Goal: Information Seeking & Learning: Learn about a topic

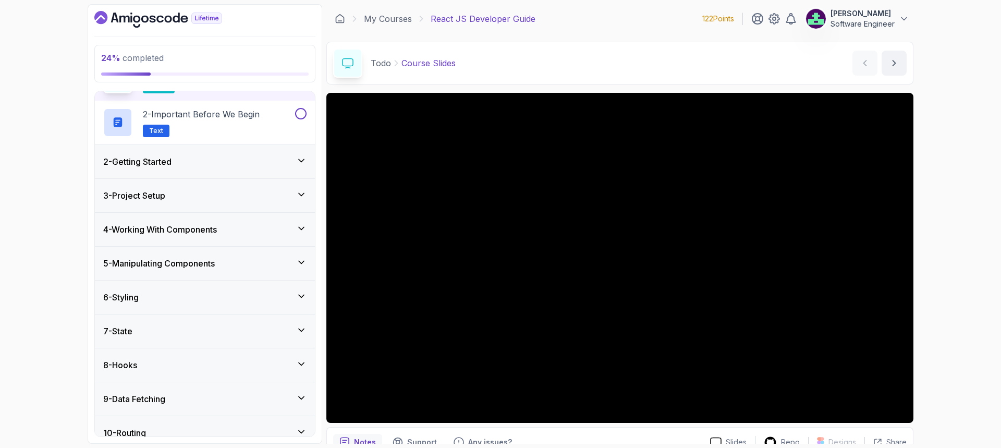
scroll to position [68, 0]
click at [238, 238] on div "4 - Working With Components" at bounding box center [205, 228] width 220 height 33
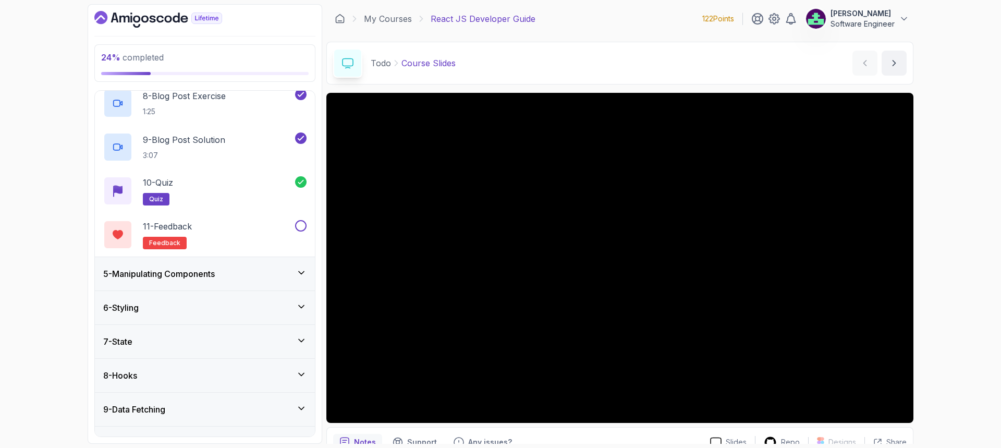
scroll to position [455, 0]
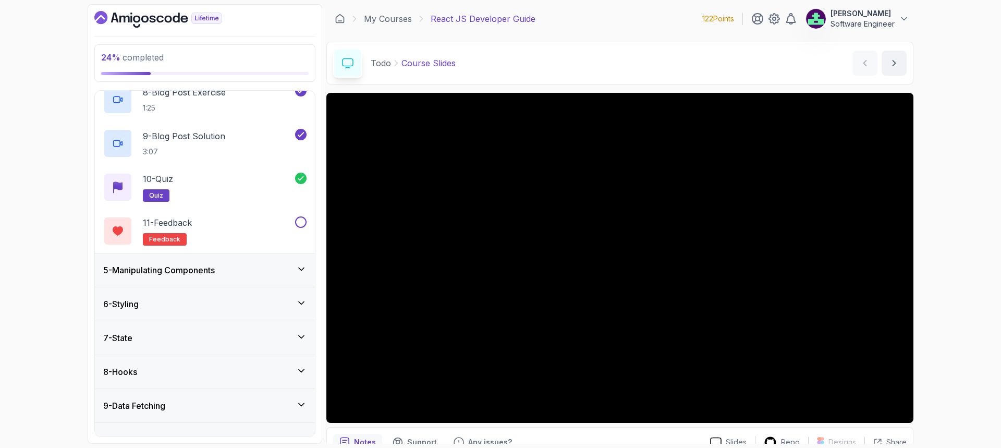
click at [235, 269] on div "5 - Manipulating Components" at bounding box center [204, 270] width 203 height 13
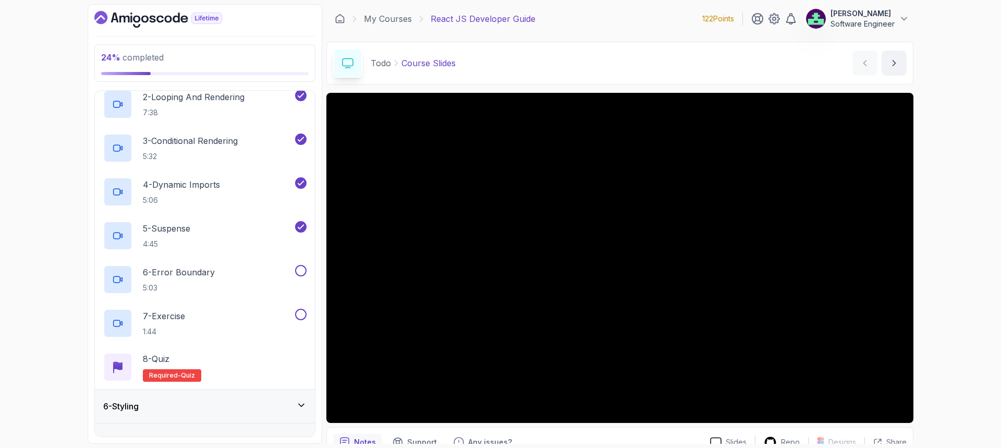
scroll to position [222, 0]
click at [230, 236] on div "5 - Suspense 4:45" at bounding box center [198, 234] width 190 height 29
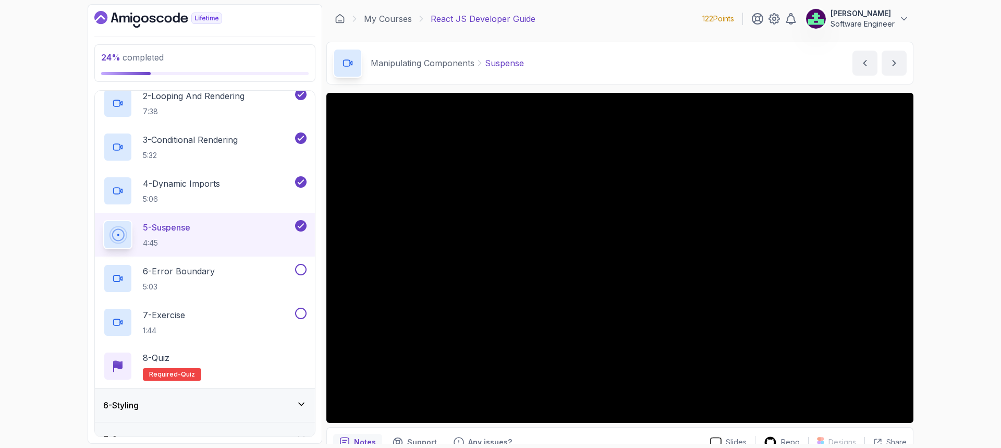
click at [642, 48] on div "Manipulating Components Suspense Suspense by [PERSON_NAME]" at bounding box center [619, 63] width 587 height 43
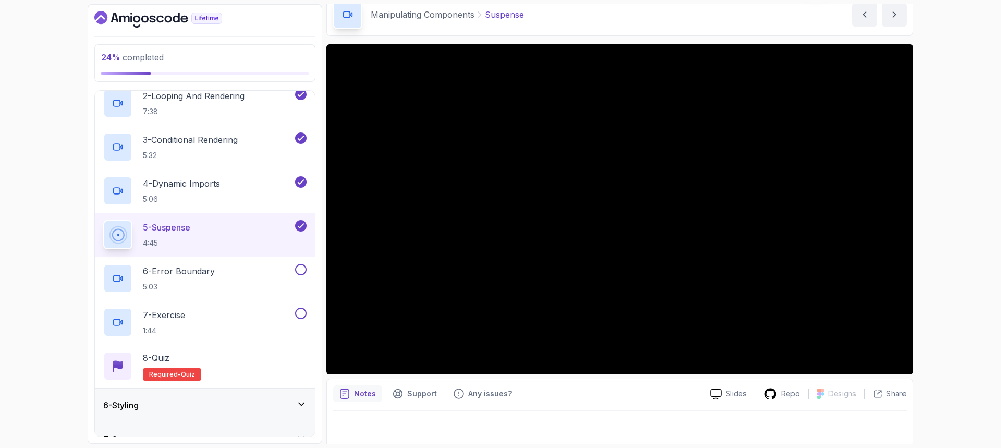
scroll to position [52, 0]
